Goal: Task Accomplishment & Management: Manage account settings

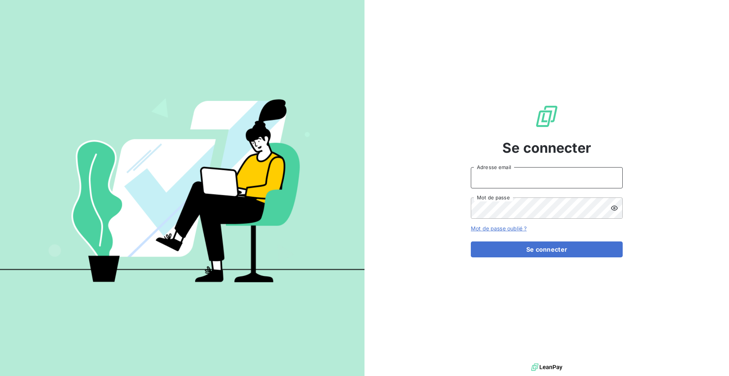
click at [510, 178] on input "Adresse email" at bounding box center [547, 177] width 152 height 21
type input "henry.pecuchet@gmail.com"
click at [471, 242] on button "Se connecter" at bounding box center [547, 250] width 152 height 16
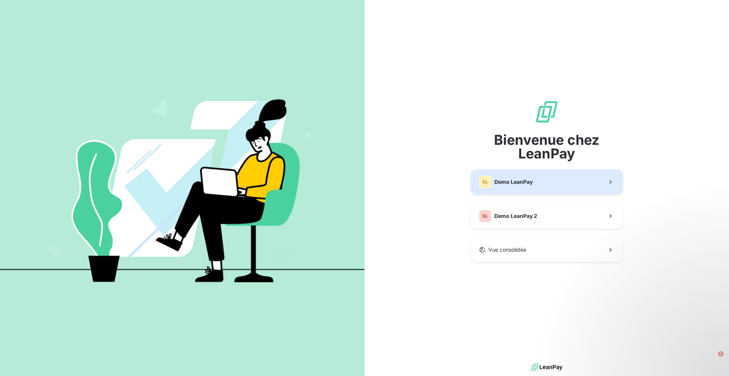
click at [523, 185] on span "Demo LeanPay" at bounding box center [513, 182] width 38 height 8
